Goal: Task Accomplishment & Management: Use online tool/utility

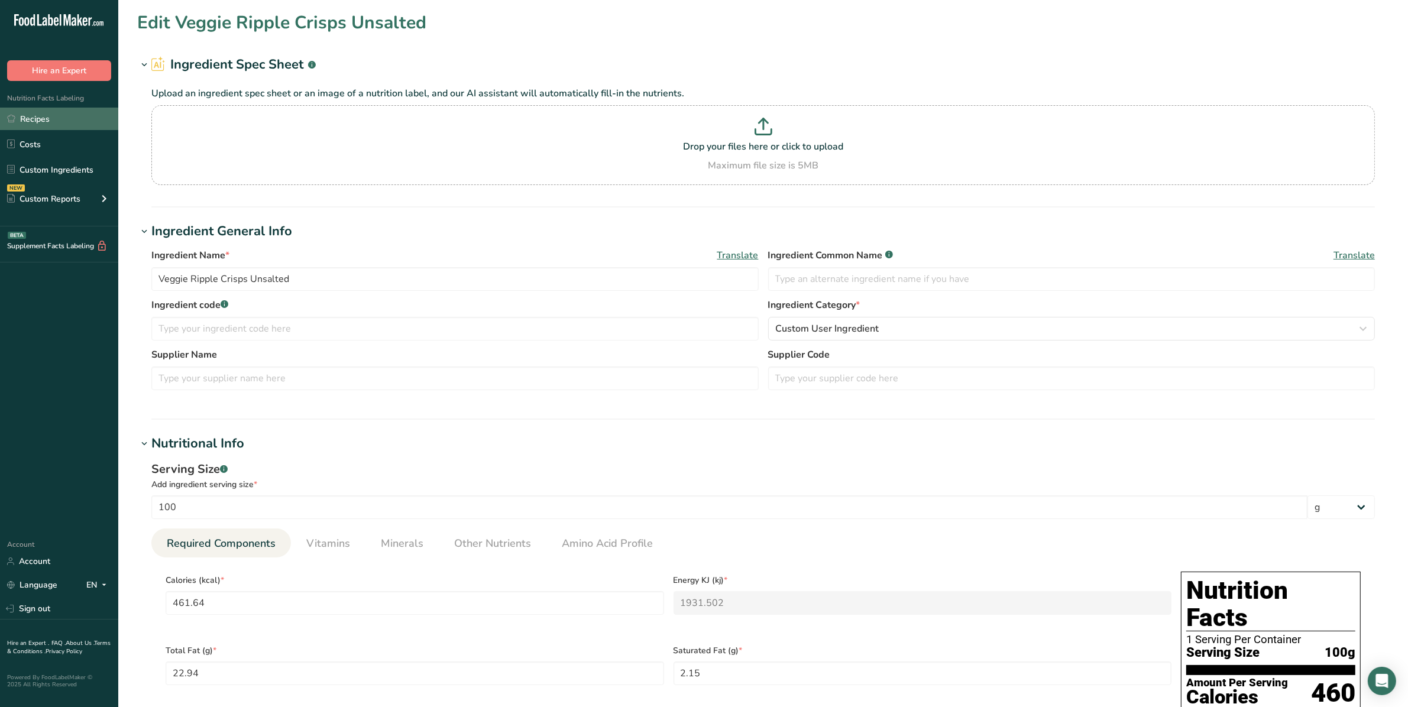
click at [34, 114] on link "Recipes" at bounding box center [59, 119] width 118 height 22
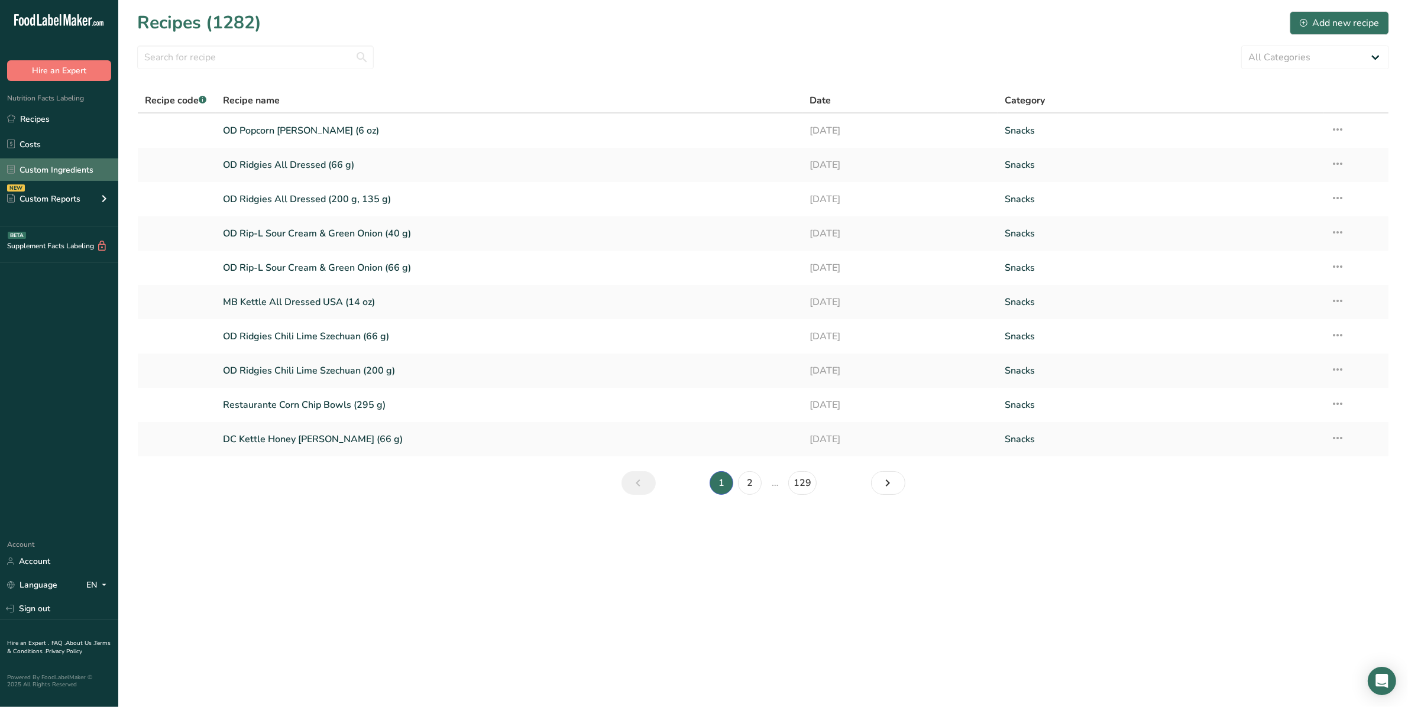
click at [51, 169] on link "Custom Ingredients" at bounding box center [59, 170] width 118 height 22
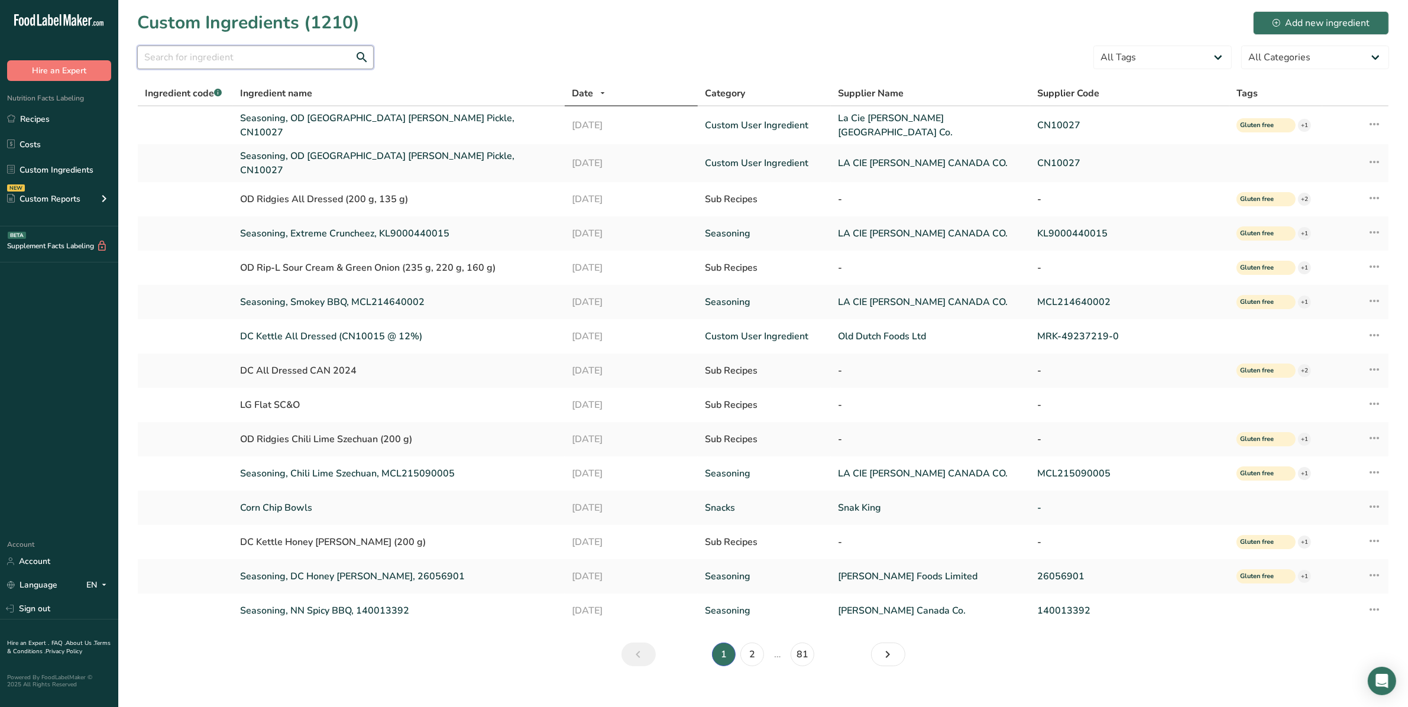
click at [262, 60] on input "text" at bounding box center [255, 58] width 237 height 24
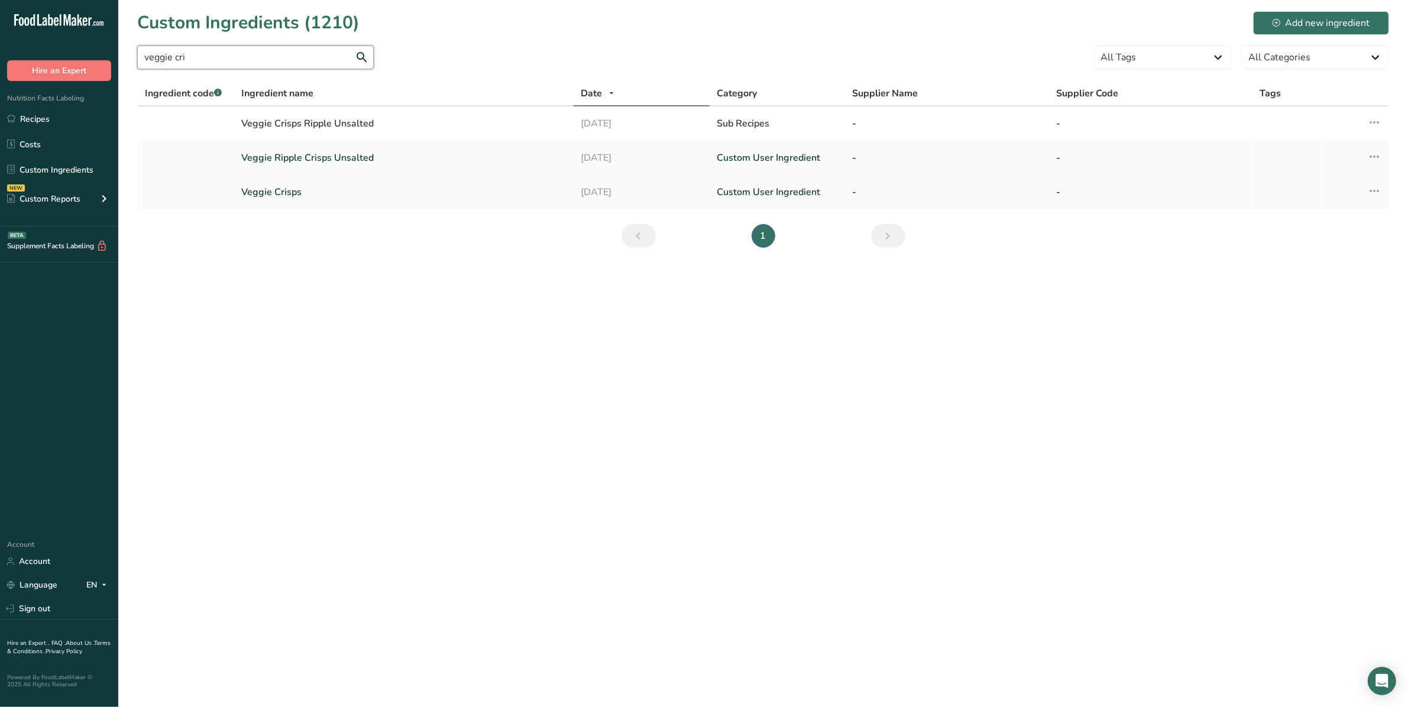
type input "veggie cri"
click at [267, 189] on link "Veggie Crisps" at bounding box center [403, 192] width 325 height 14
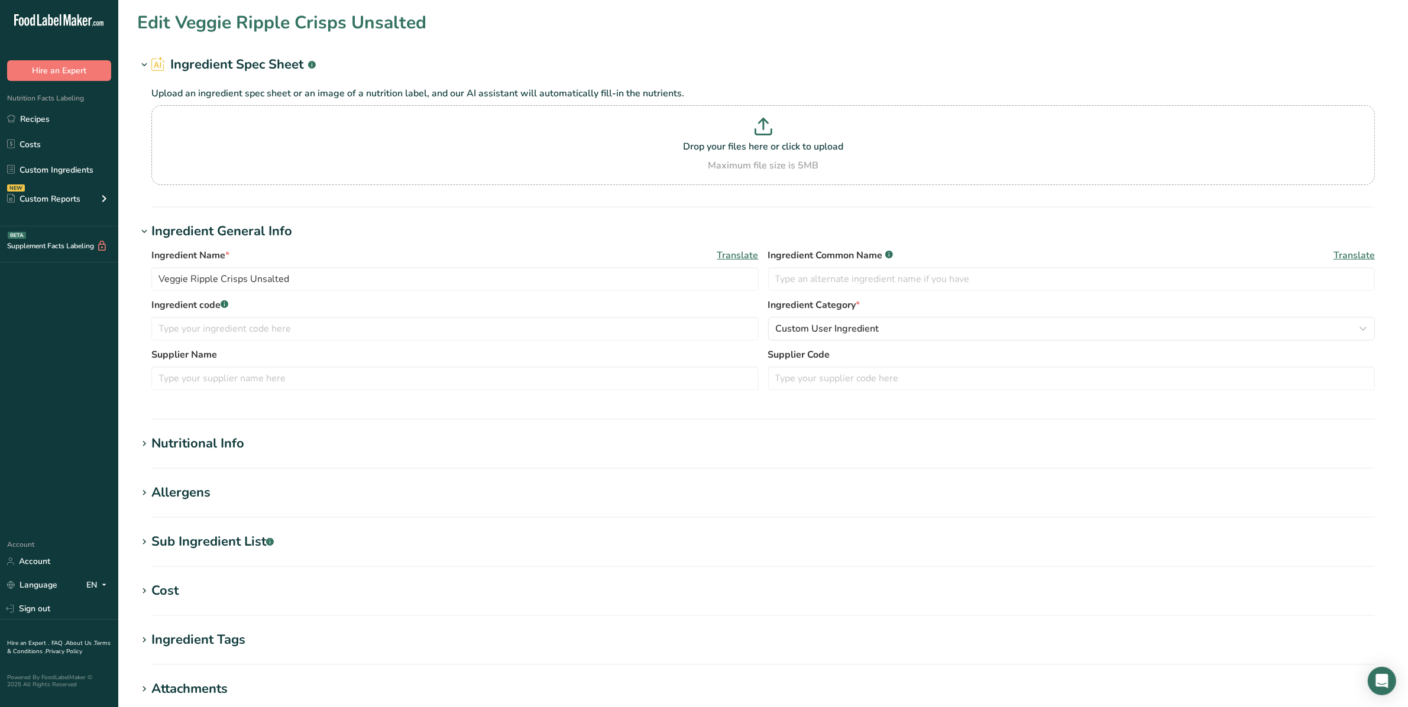
type input "Veggie Crisps"
click at [50, 115] on link "Recipes" at bounding box center [59, 119] width 118 height 22
